Goal: Task Accomplishment & Management: Use online tool/utility

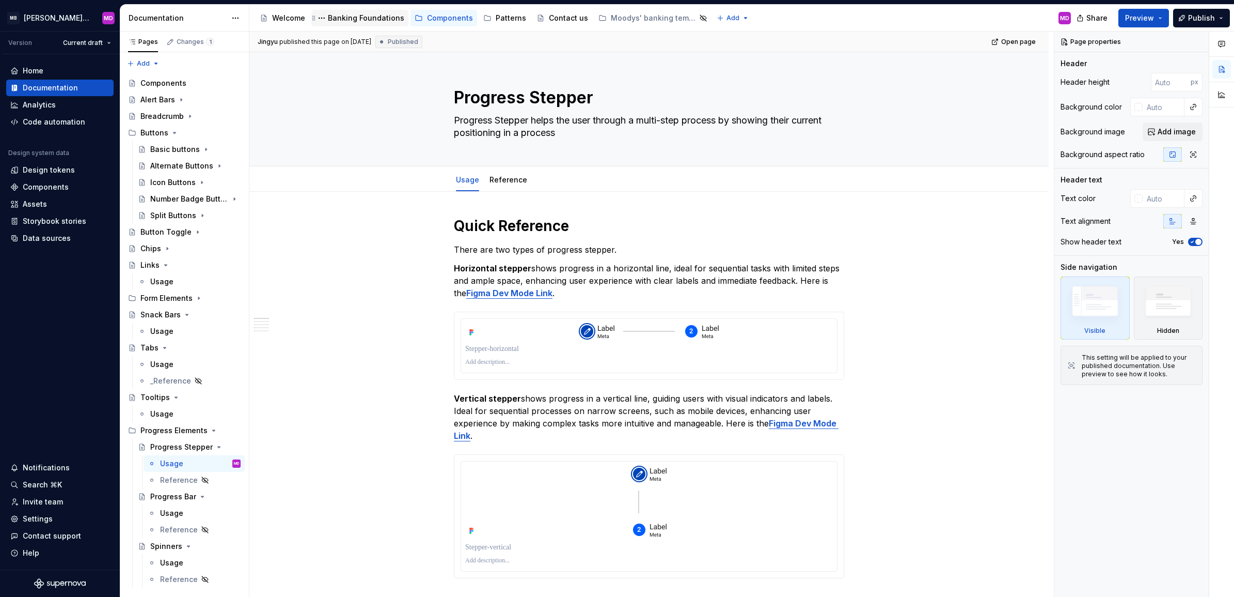
click at [346, 13] on div "Banking Foundations" at bounding box center [366, 18] width 76 height 10
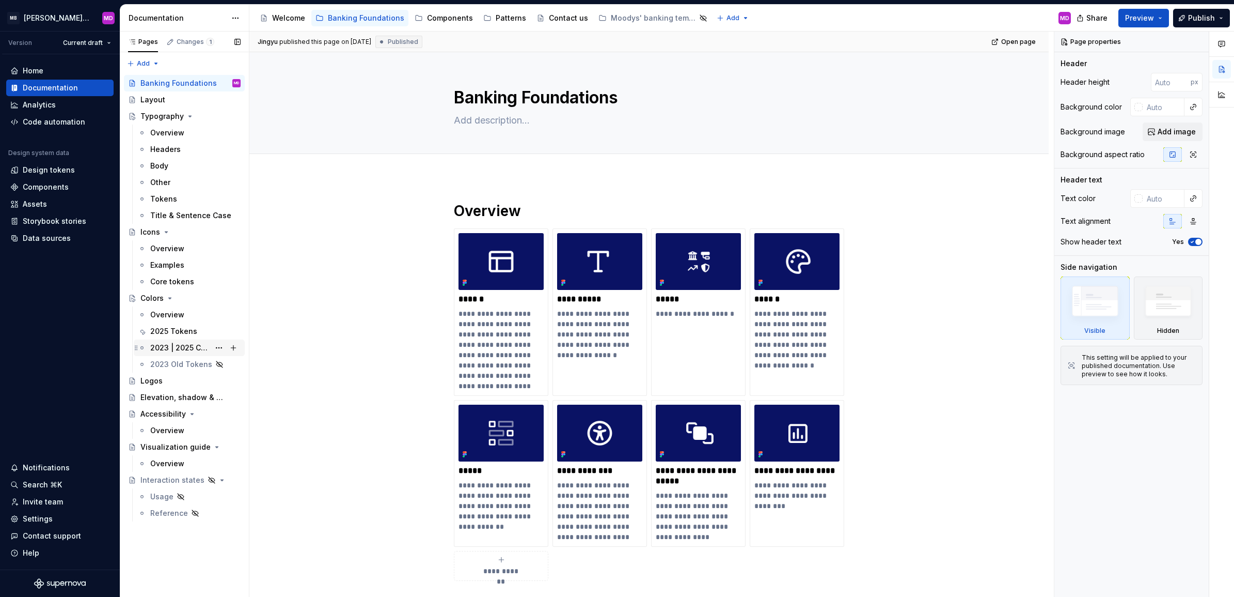
click at [158, 352] on div "2023 | 2025 Color Comparison" at bounding box center [179, 347] width 59 height 10
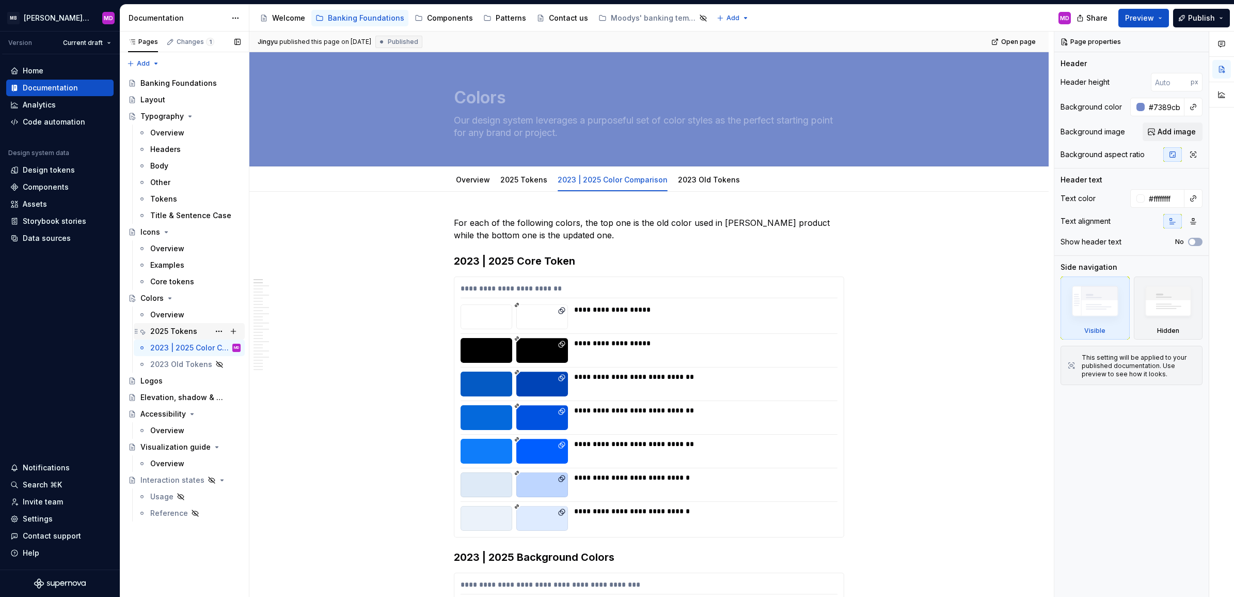
click at [179, 331] on div "2025 Tokens" at bounding box center [173, 331] width 47 height 10
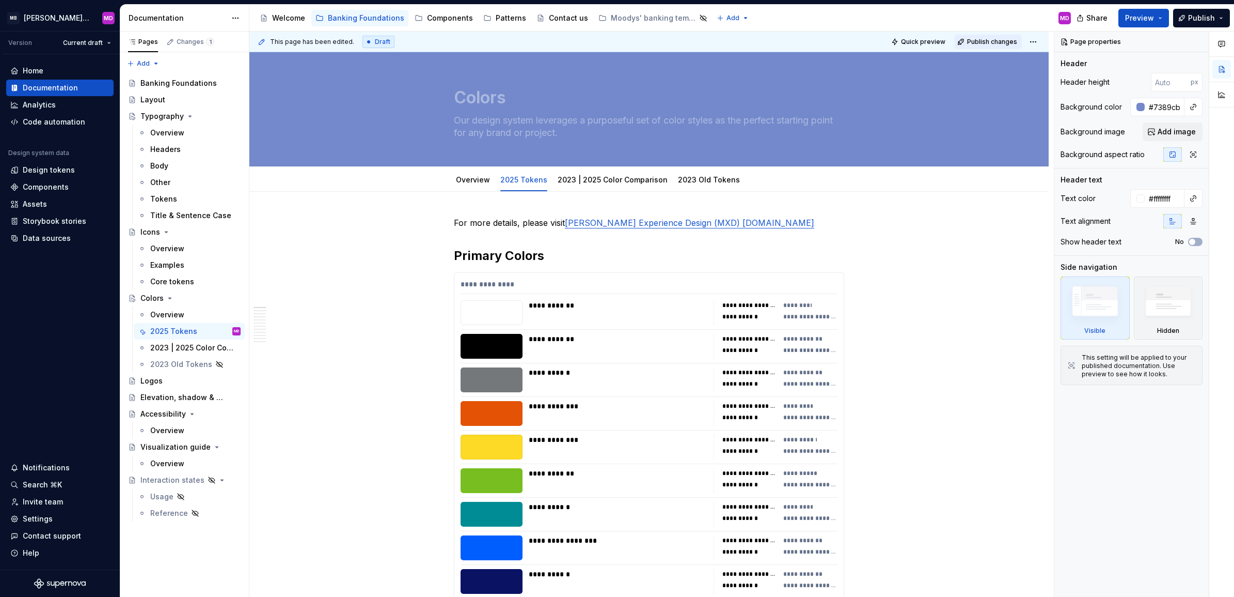
click at [976, 40] on span "Publish changes" at bounding box center [992, 42] width 50 height 8
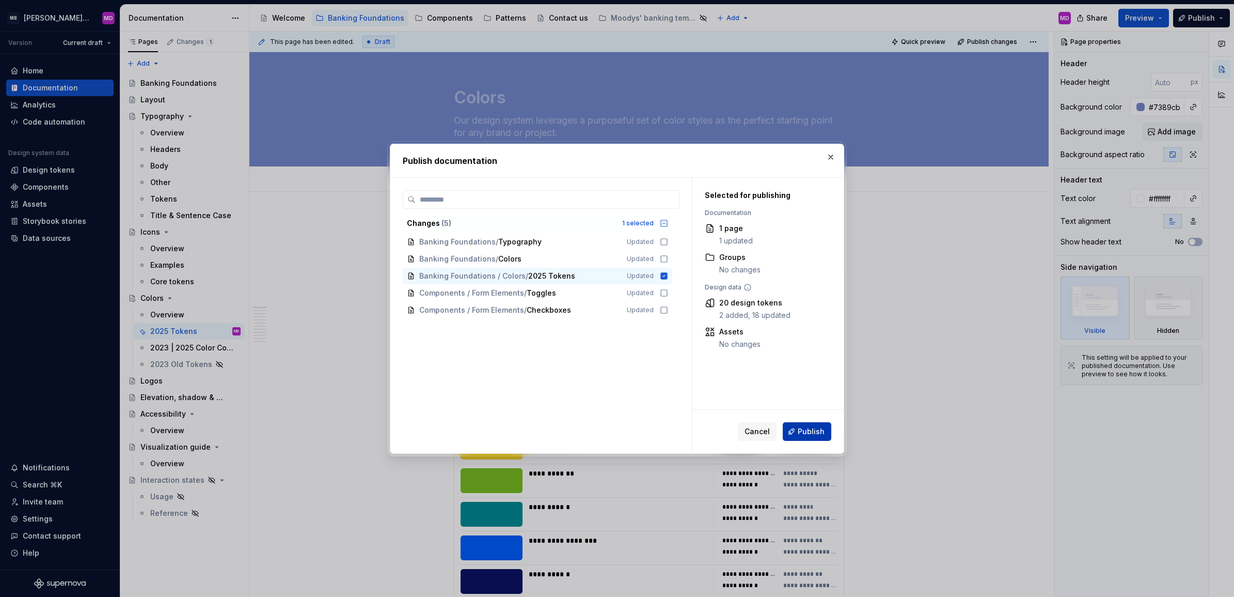
click at [811, 428] on span "Publish" at bounding box center [811, 431] width 27 height 10
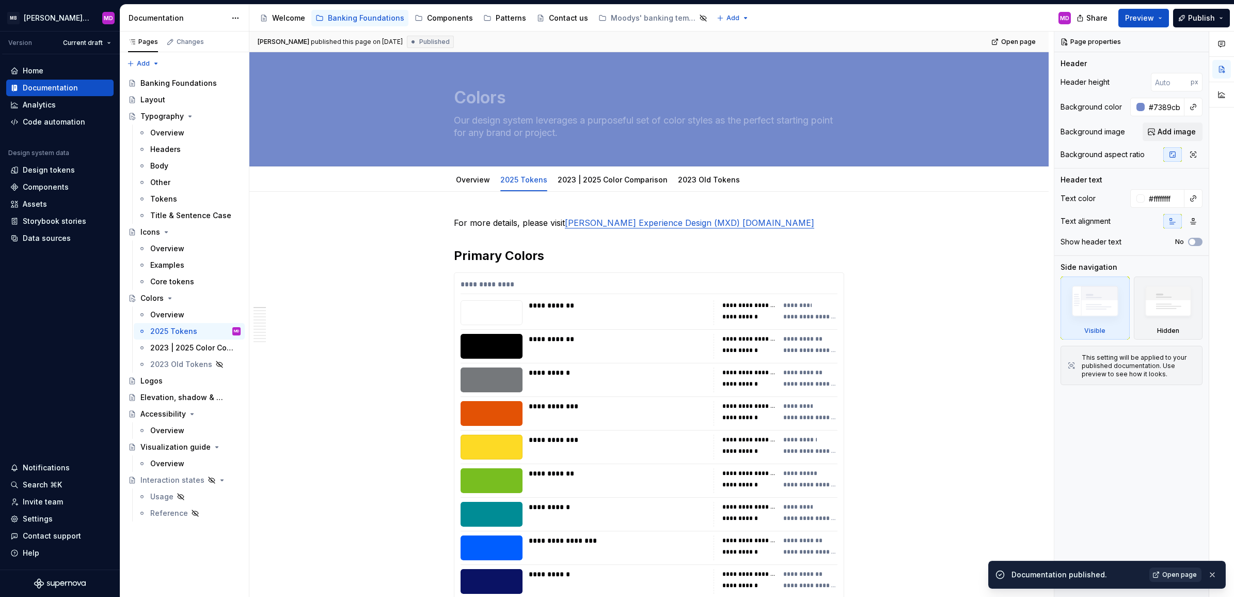
click at [1166, 573] on span "Open page" at bounding box center [1180, 574] width 35 height 8
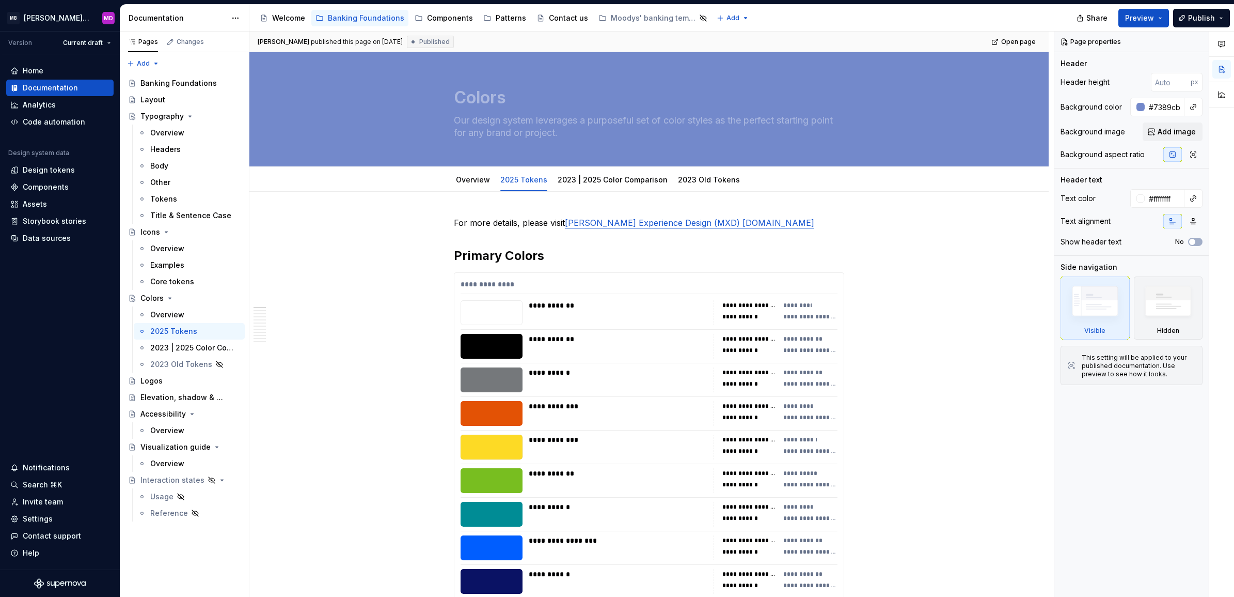
type textarea "*"
